Goal: Ask a question

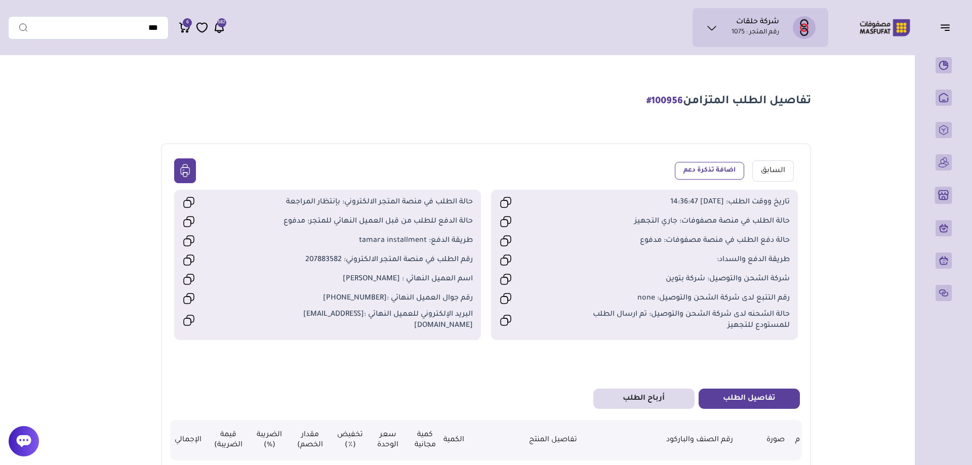
click at [714, 172] on button "اضافة تذكرة دعم" at bounding box center [709, 171] width 69 height 18
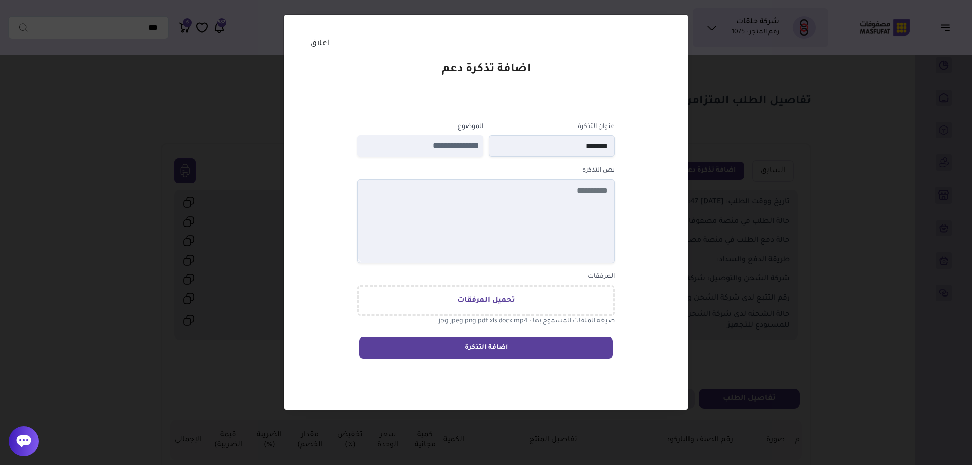
click at [777, 109] on div "**********" at bounding box center [486, 232] width 972 height 465
